Goal: Task Accomplishment & Management: Use online tool/utility

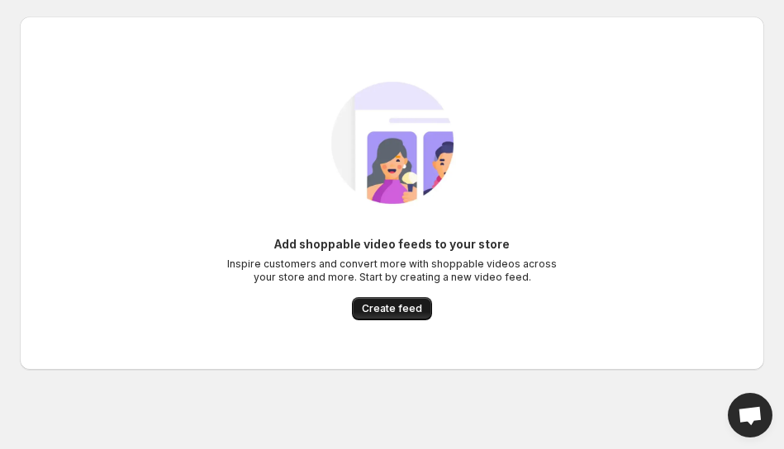
click at [393, 314] on span "Create feed" at bounding box center [392, 308] width 60 height 13
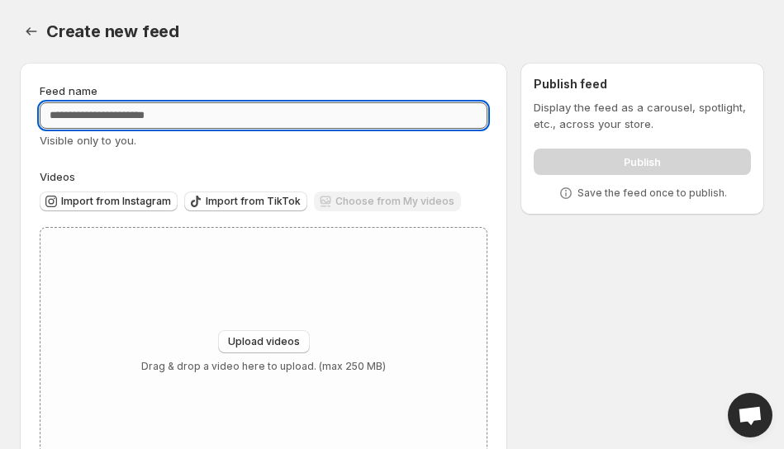
click at [273, 127] on input "Feed name" at bounding box center [264, 115] width 448 height 26
type input "*"
type input "**********"
click at [242, 195] on span "Import from TikTok" at bounding box center [253, 201] width 95 height 13
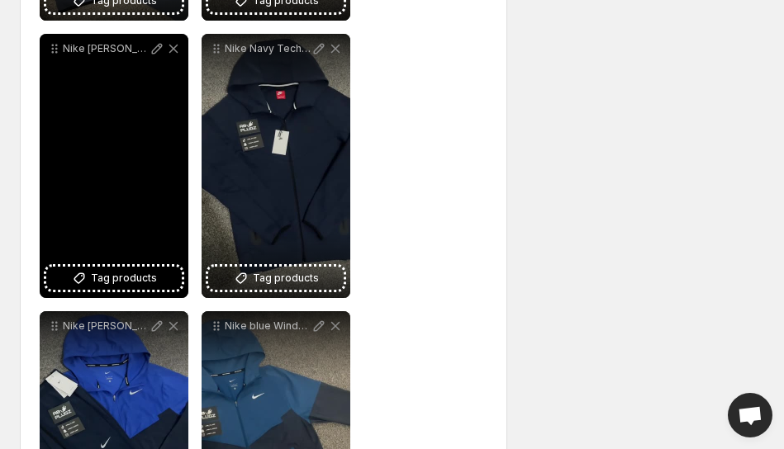
scroll to position [589, 0]
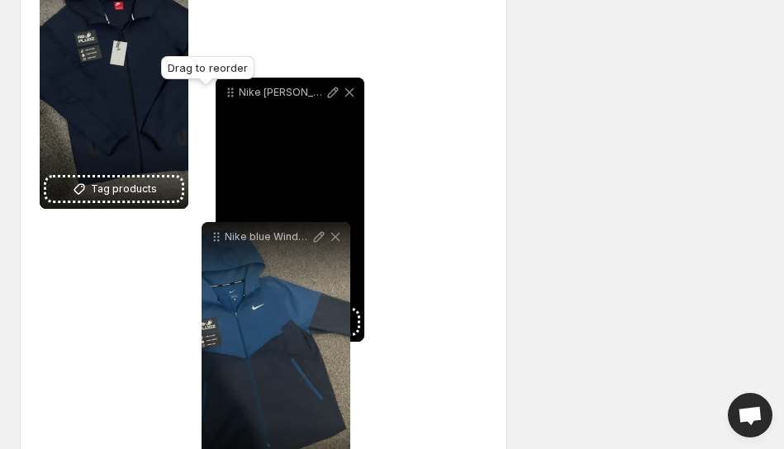
drag, startPoint x: 55, startPoint y: 240, endPoint x: 230, endPoint y: 95, distance: 227.7
click at [230, 95] on icon at bounding box center [230, 92] width 17 height 17
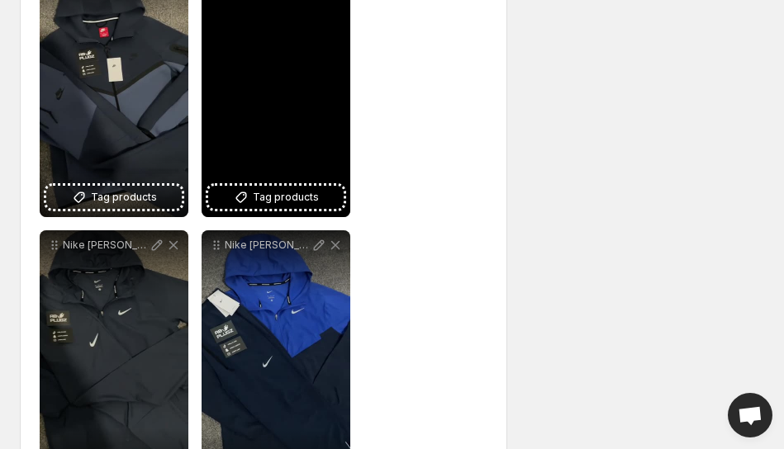
scroll to position [319, 0]
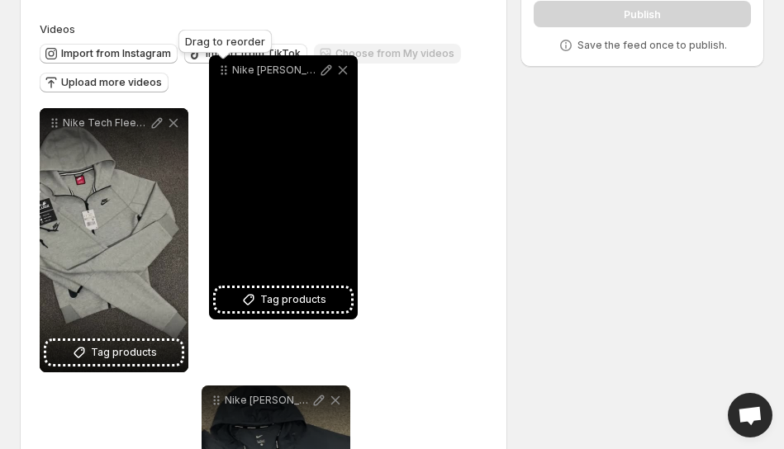
drag, startPoint x: 213, startPoint y: 232, endPoint x: 221, endPoint y: 50, distance: 182.7
click at [221, 62] on icon at bounding box center [224, 70] width 17 height 17
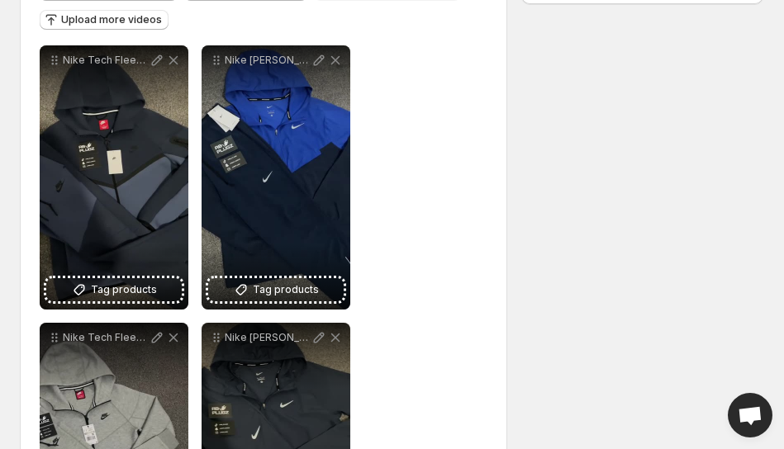
scroll to position [0, 0]
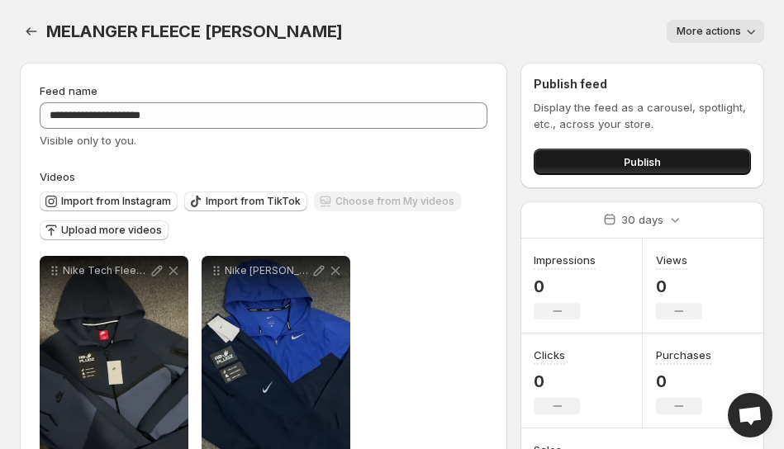
click at [635, 171] on button "Publish" at bounding box center [642, 162] width 217 height 26
click at [666, 169] on button "Publish" at bounding box center [642, 162] width 217 height 26
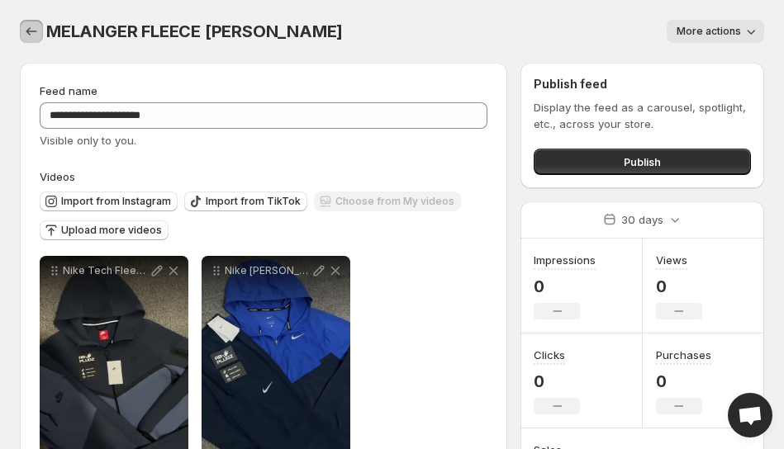
click at [30, 28] on icon "Settings" at bounding box center [31, 31] width 17 height 17
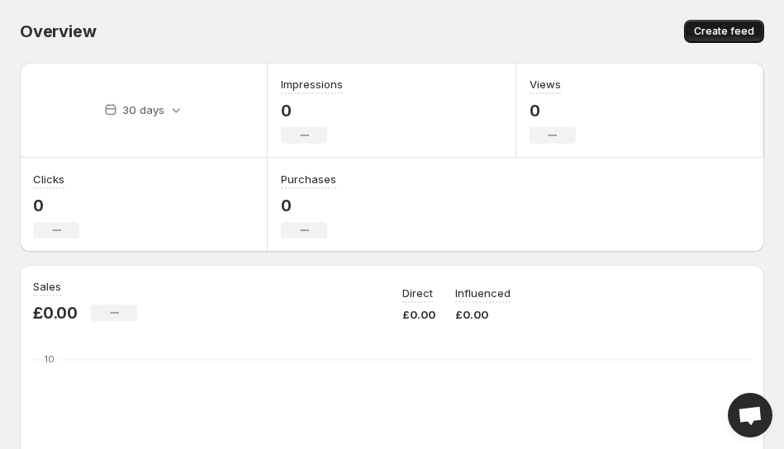
click at [743, 24] on button "Create feed" at bounding box center [724, 31] width 80 height 23
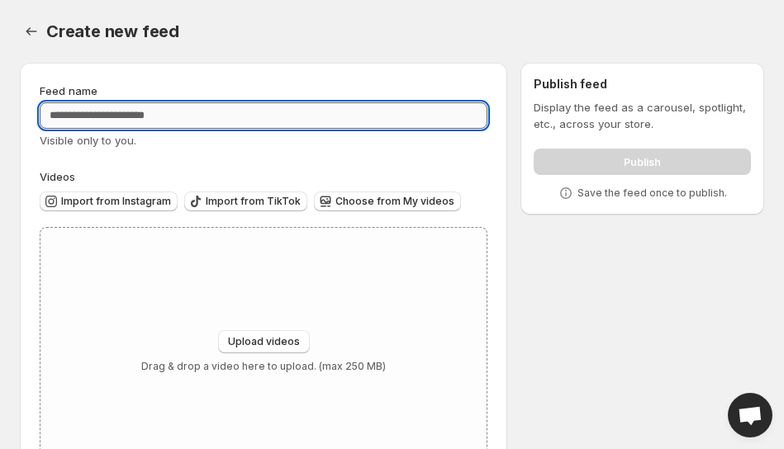
click at [358, 116] on input "Feed name" at bounding box center [264, 115] width 448 height 26
type input "**********"
click at [251, 201] on span "Import from TikTok" at bounding box center [253, 201] width 95 height 13
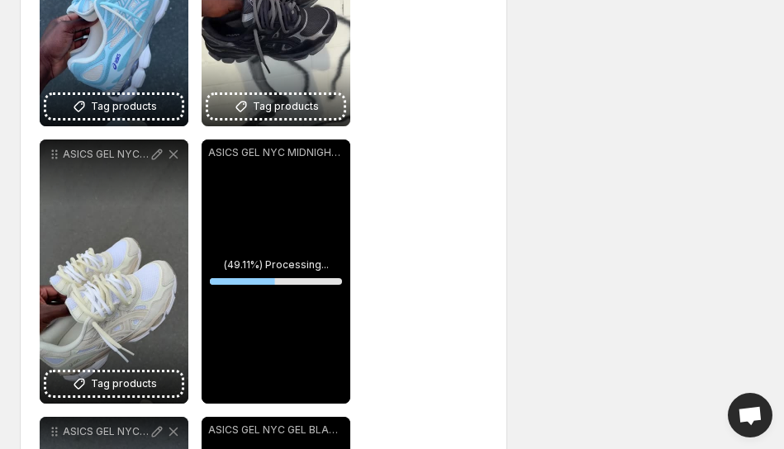
scroll to position [225, 0]
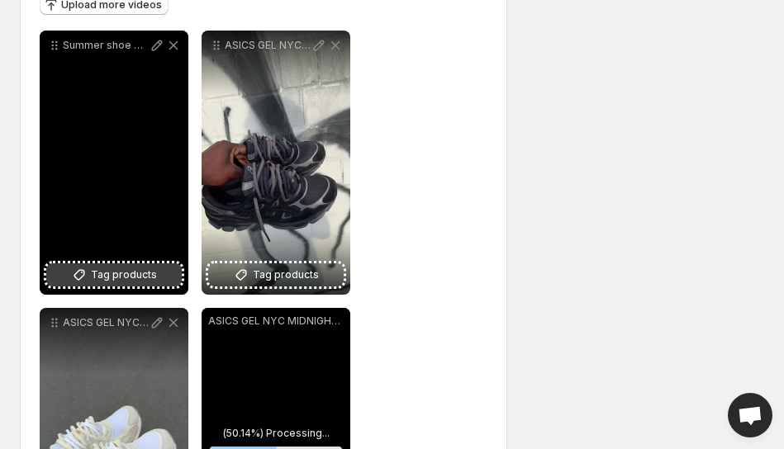
click at [146, 271] on span "Tag products" at bounding box center [124, 275] width 66 height 17
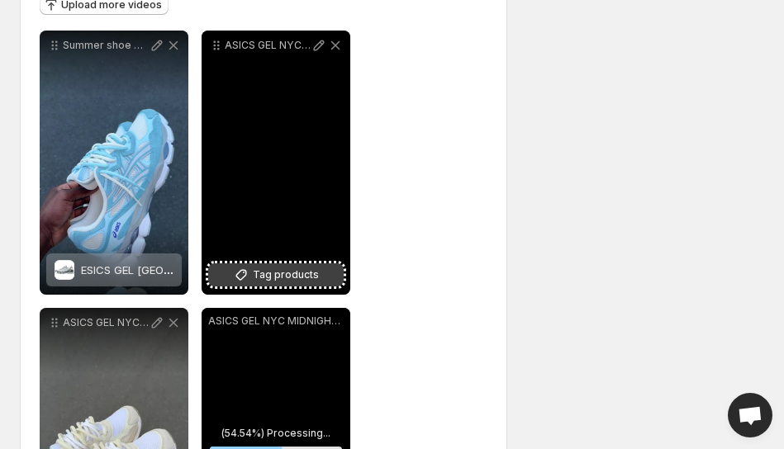
click at [284, 271] on span "Tag products" at bounding box center [286, 275] width 66 height 17
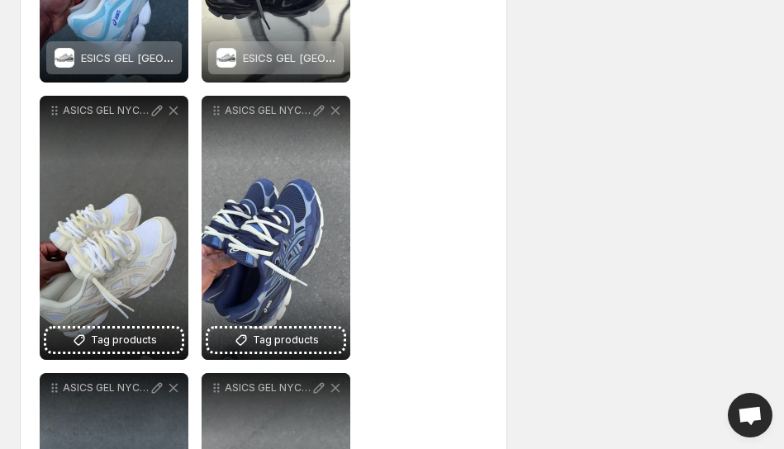
scroll to position [483, 0]
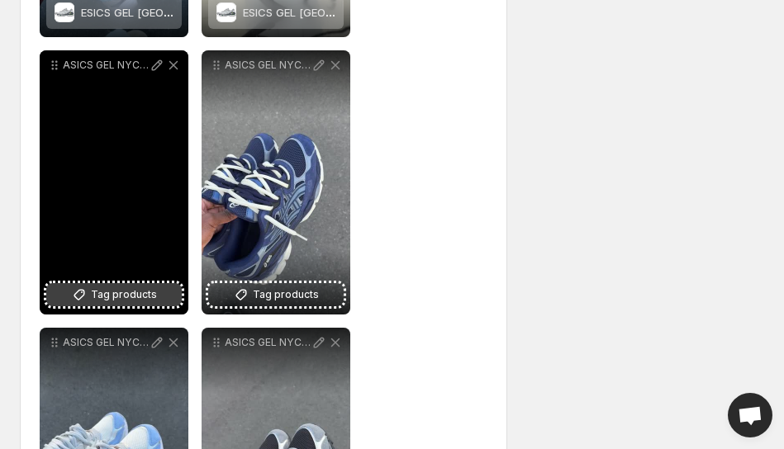
click at [155, 301] on button "Tag products" at bounding box center [113, 294] width 135 height 23
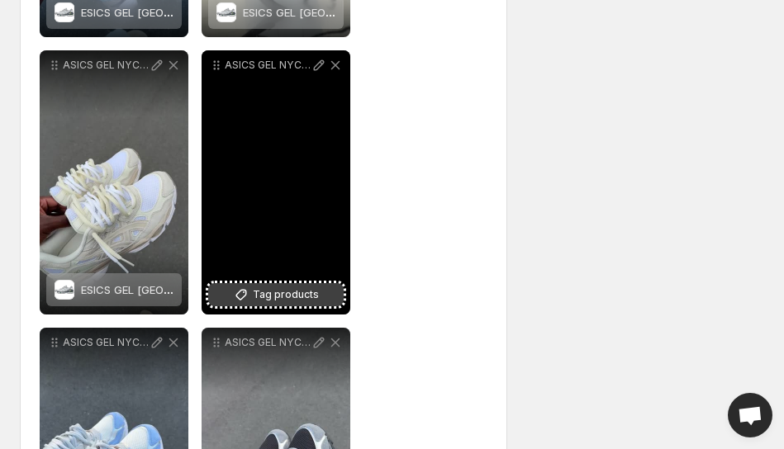
click at [287, 290] on span "Tag products" at bounding box center [286, 295] width 66 height 17
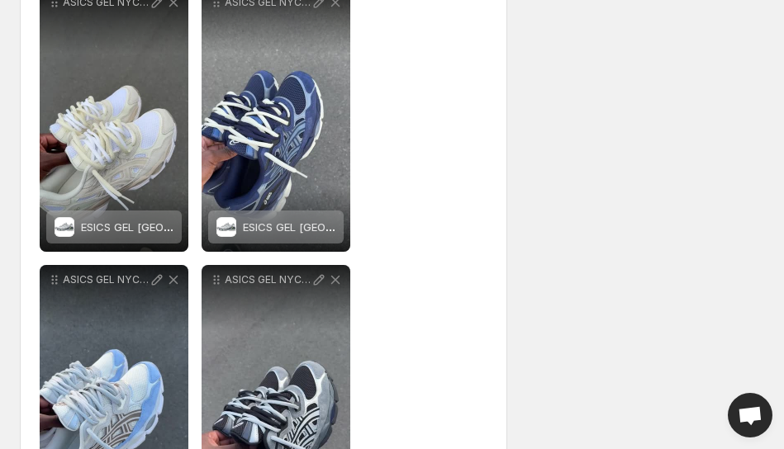
scroll to position [667, 0]
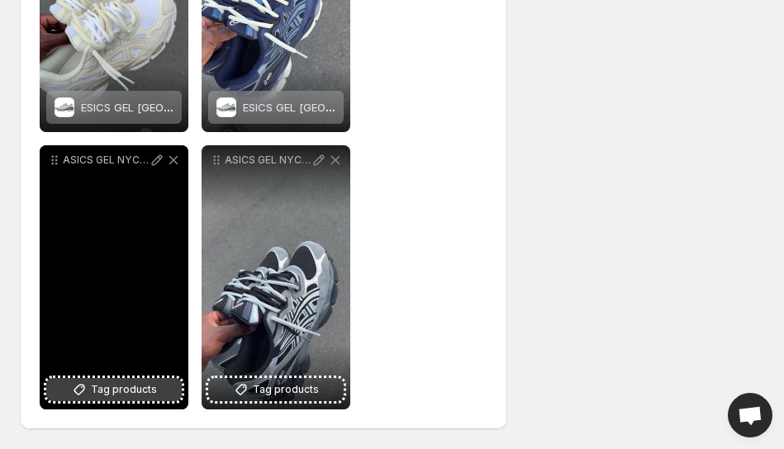
click at [153, 389] on span "Tag products" at bounding box center [124, 390] width 66 height 17
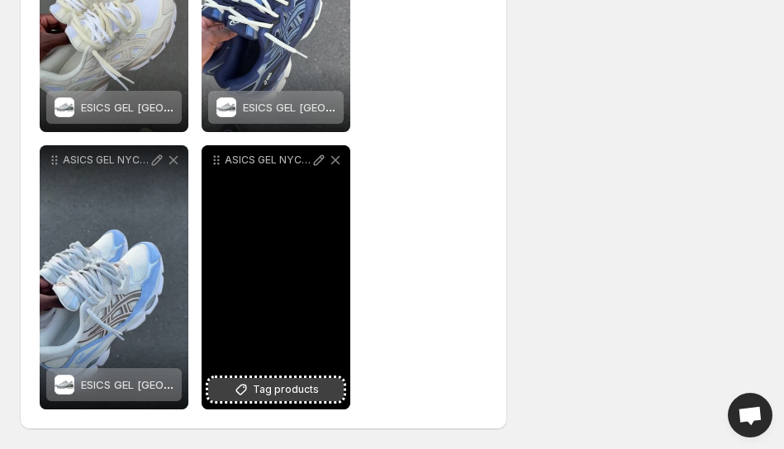
click at [311, 387] on span "Tag products" at bounding box center [286, 390] width 66 height 17
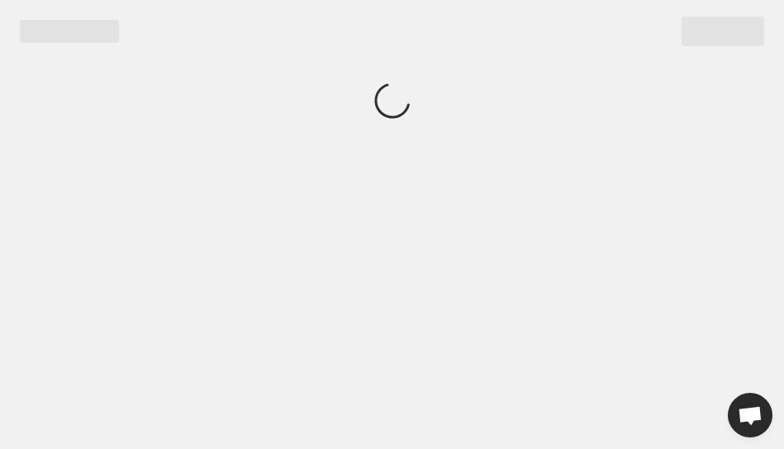
scroll to position [0, 0]
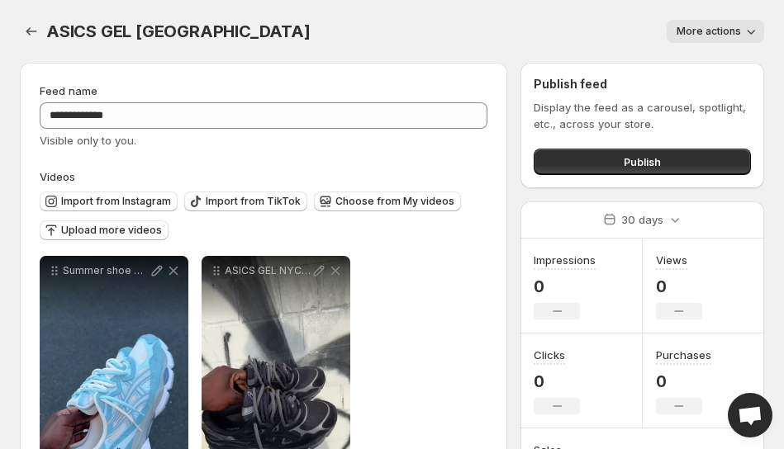
click at [639, 138] on div "Display the feed as a carousel, spotlight, etc., across your store. Publish" at bounding box center [642, 137] width 217 height 76
click at [639, 147] on div "Publish" at bounding box center [642, 158] width 217 height 33
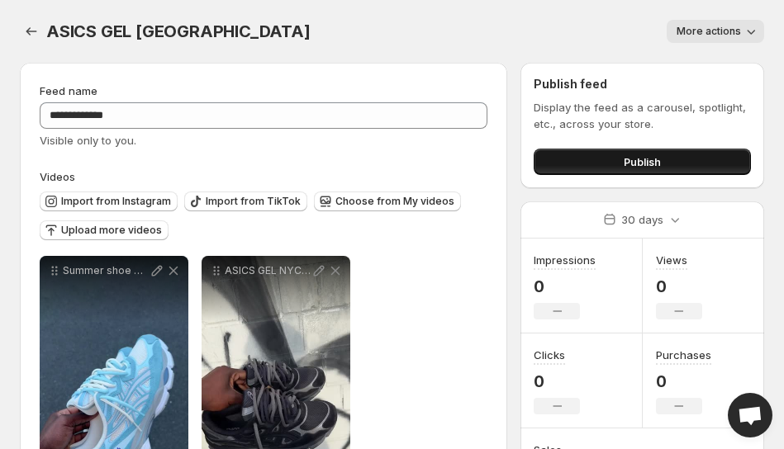
click at [639, 149] on button "Publish" at bounding box center [642, 162] width 217 height 26
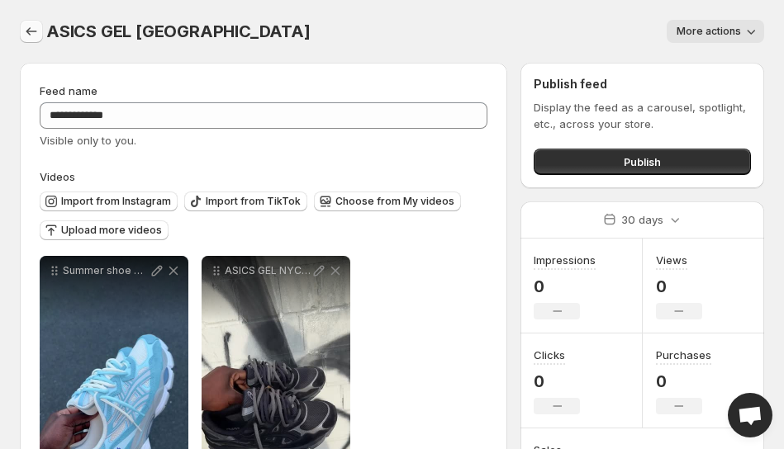
click at [35, 32] on icon "Settings" at bounding box center [31, 31] width 17 height 17
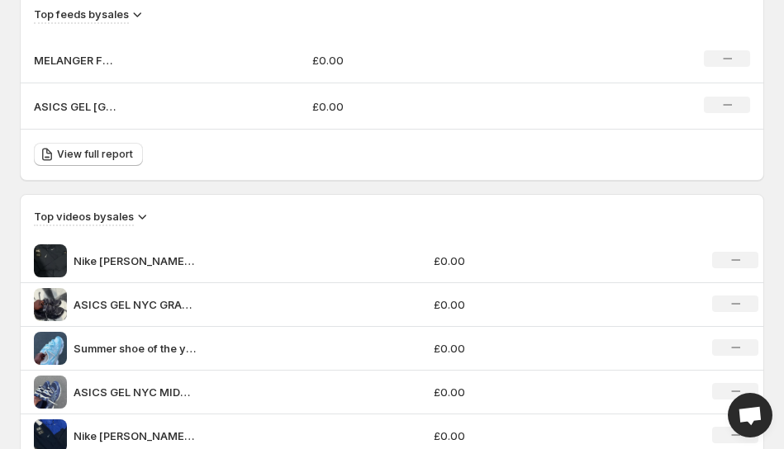
scroll to position [999, 0]
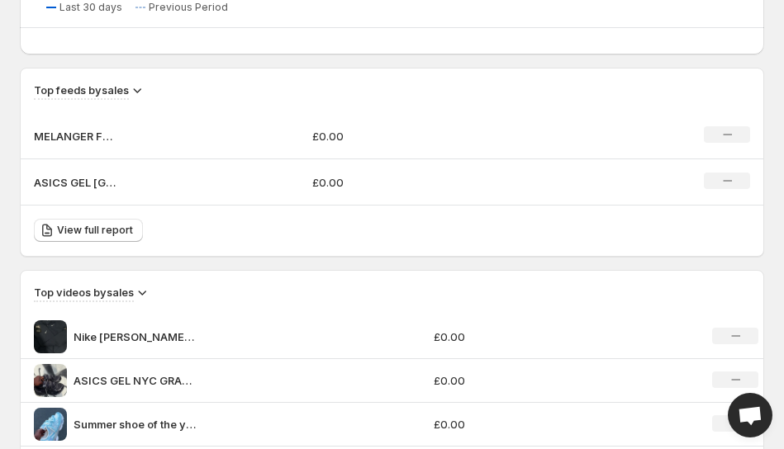
click at [84, 135] on p "MELANGER FLEECE [PERSON_NAME]" at bounding box center [75, 136] width 83 height 17
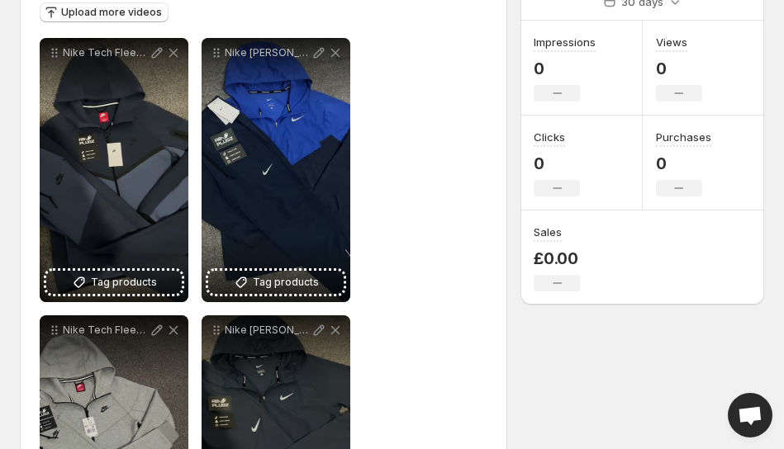
scroll to position [246, 0]
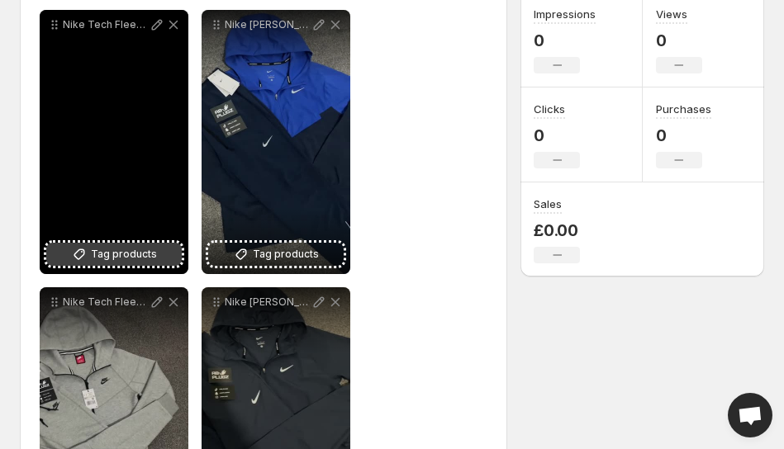
click at [167, 245] on button "Tag products" at bounding box center [113, 254] width 135 height 23
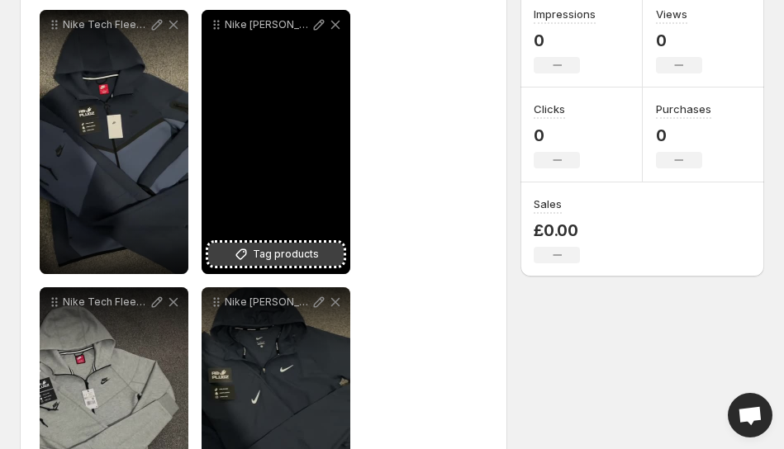
click at [301, 254] on span "Tag products" at bounding box center [286, 254] width 66 height 17
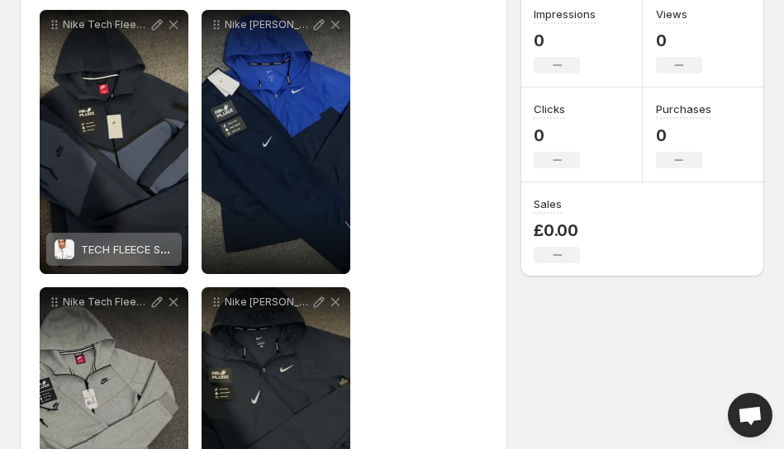
scroll to position [334, 0]
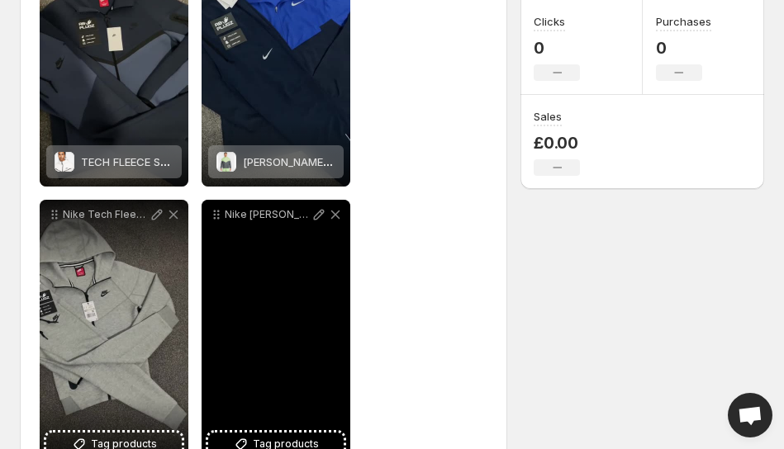
click at [278, 433] on div "Nike [PERSON_NAME] Tracksuit Navy Thunder Blue Available To Be Sourced And Purc…" at bounding box center [276, 332] width 149 height 264
click at [278, 443] on span "Tag products" at bounding box center [286, 444] width 66 height 17
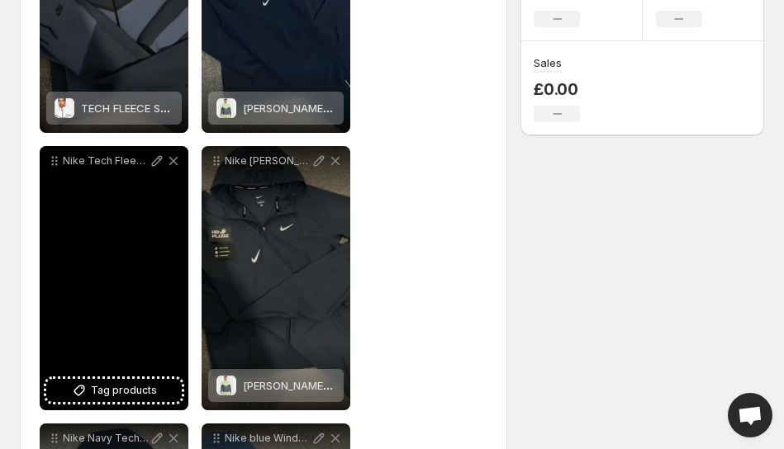
scroll to position [481, 0]
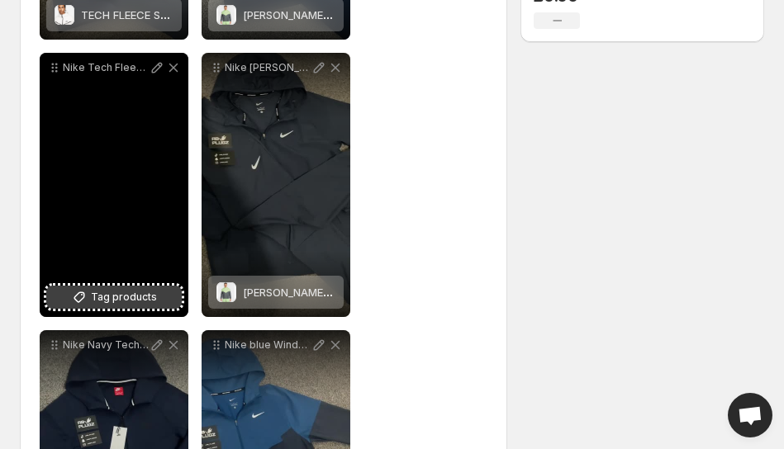
click at [135, 302] on span "Tag products" at bounding box center [124, 297] width 66 height 17
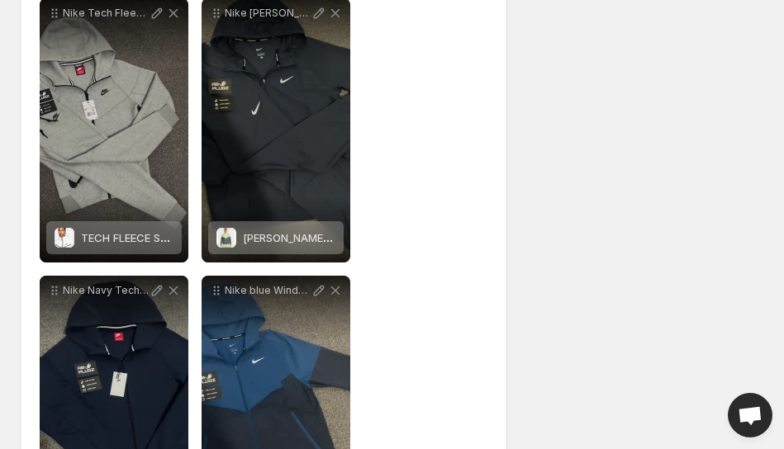
scroll to position [667, 0]
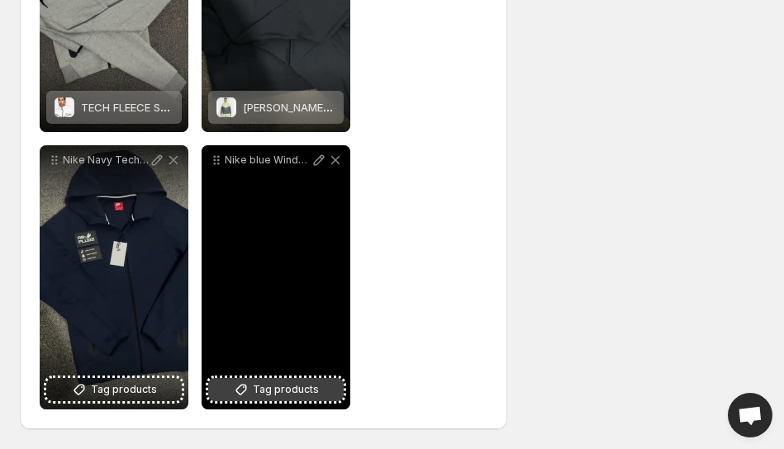
click at [316, 379] on button "Tag products" at bounding box center [275, 389] width 135 height 23
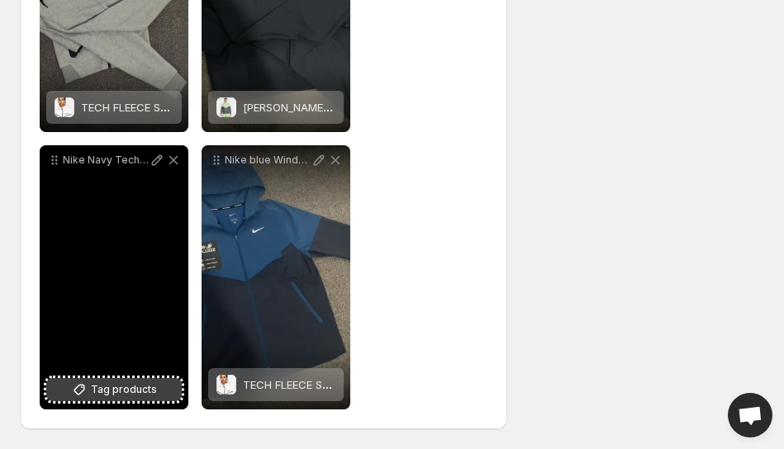
click at [155, 387] on button "Tag products" at bounding box center [113, 389] width 135 height 23
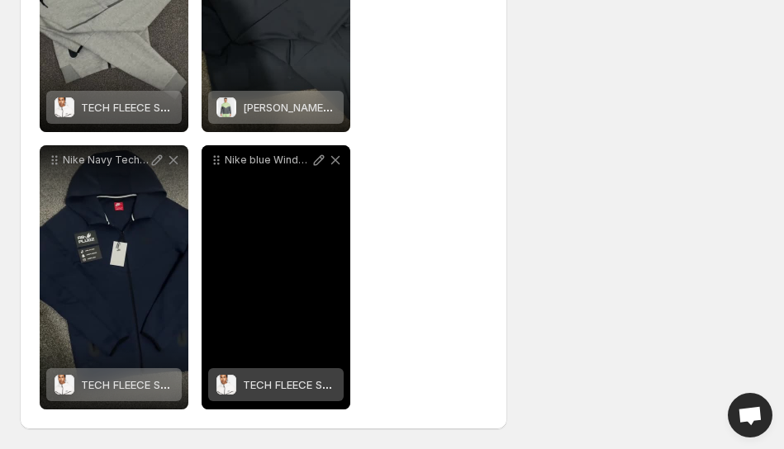
click at [306, 377] on div "TECH FLEECE SETS (VEST + PANT)" at bounding box center [289, 384] width 93 height 33
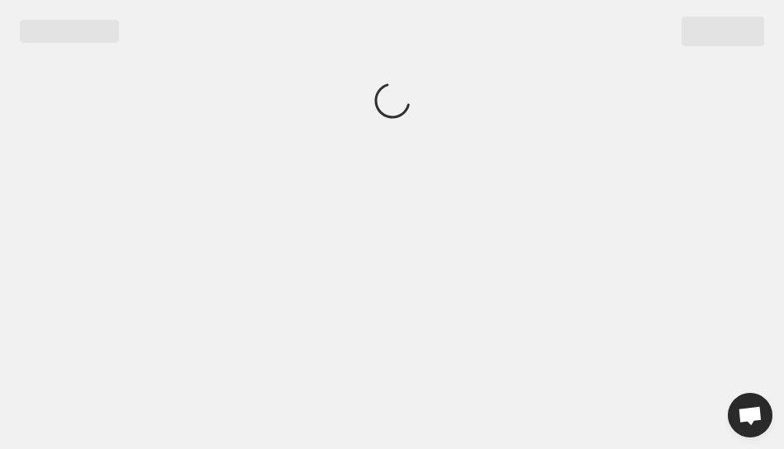
scroll to position [0, 0]
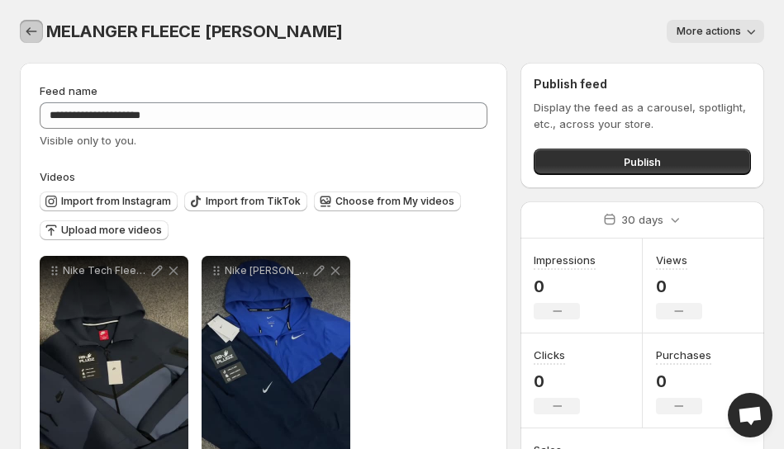
click at [26, 26] on icon "Settings" at bounding box center [31, 31] width 17 height 17
